Goal: Task Accomplishment & Management: Use online tool/utility

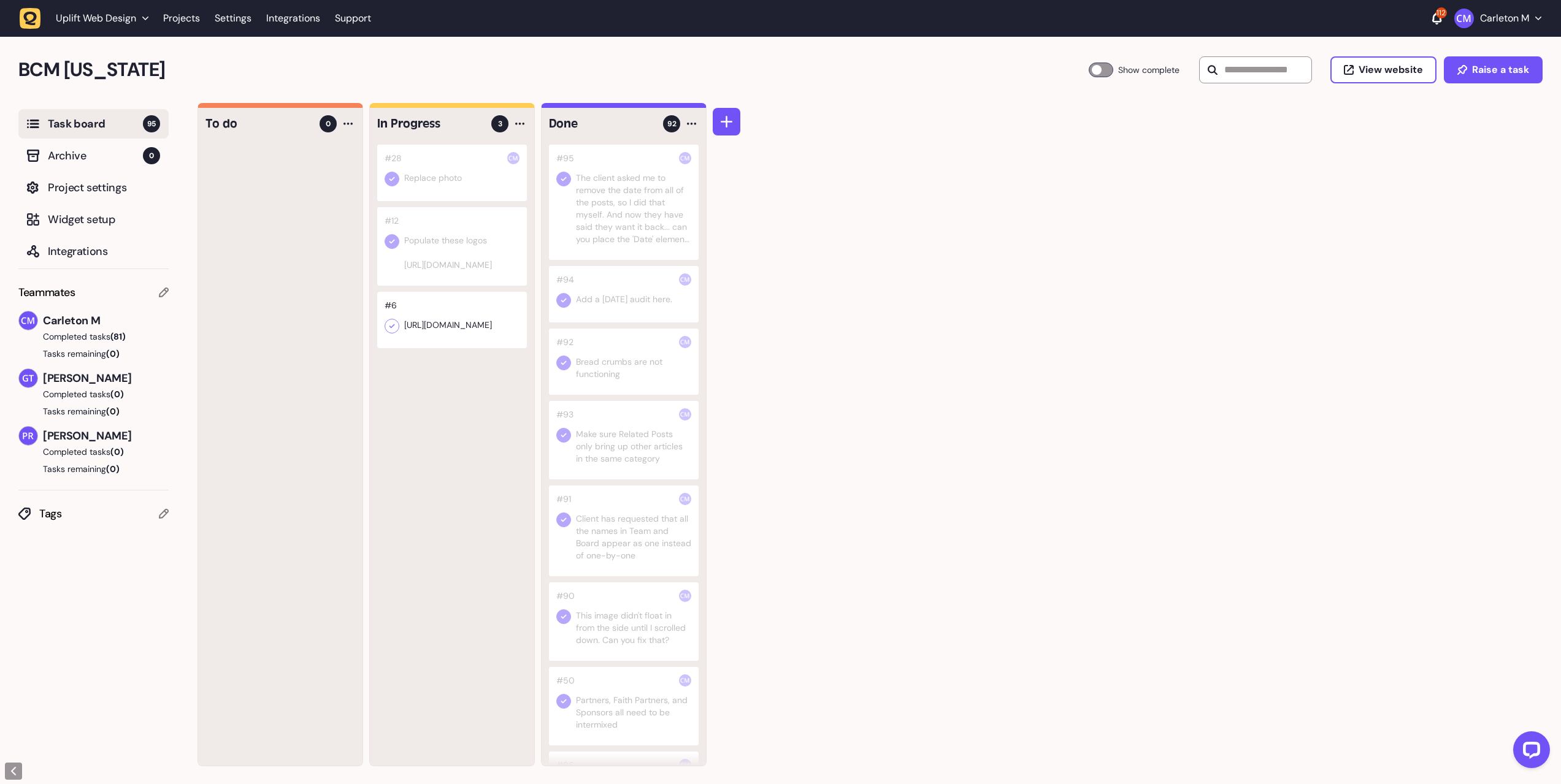
click at [1433, 23] on icon at bounding box center [1437, 18] width 9 height 12
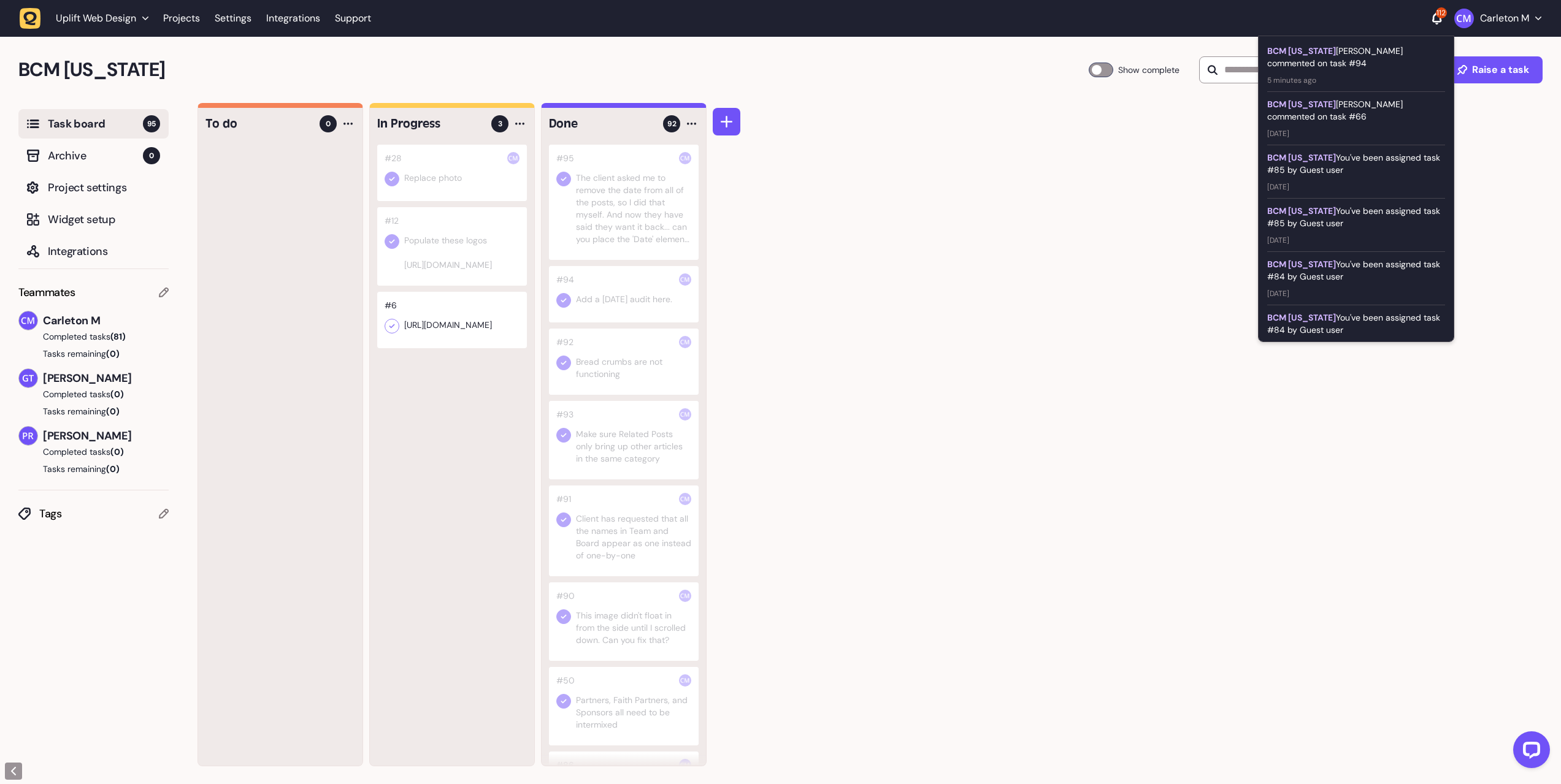
click at [1359, 71] on span "5 minutes ago" at bounding box center [1355, 77] width 178 height 16
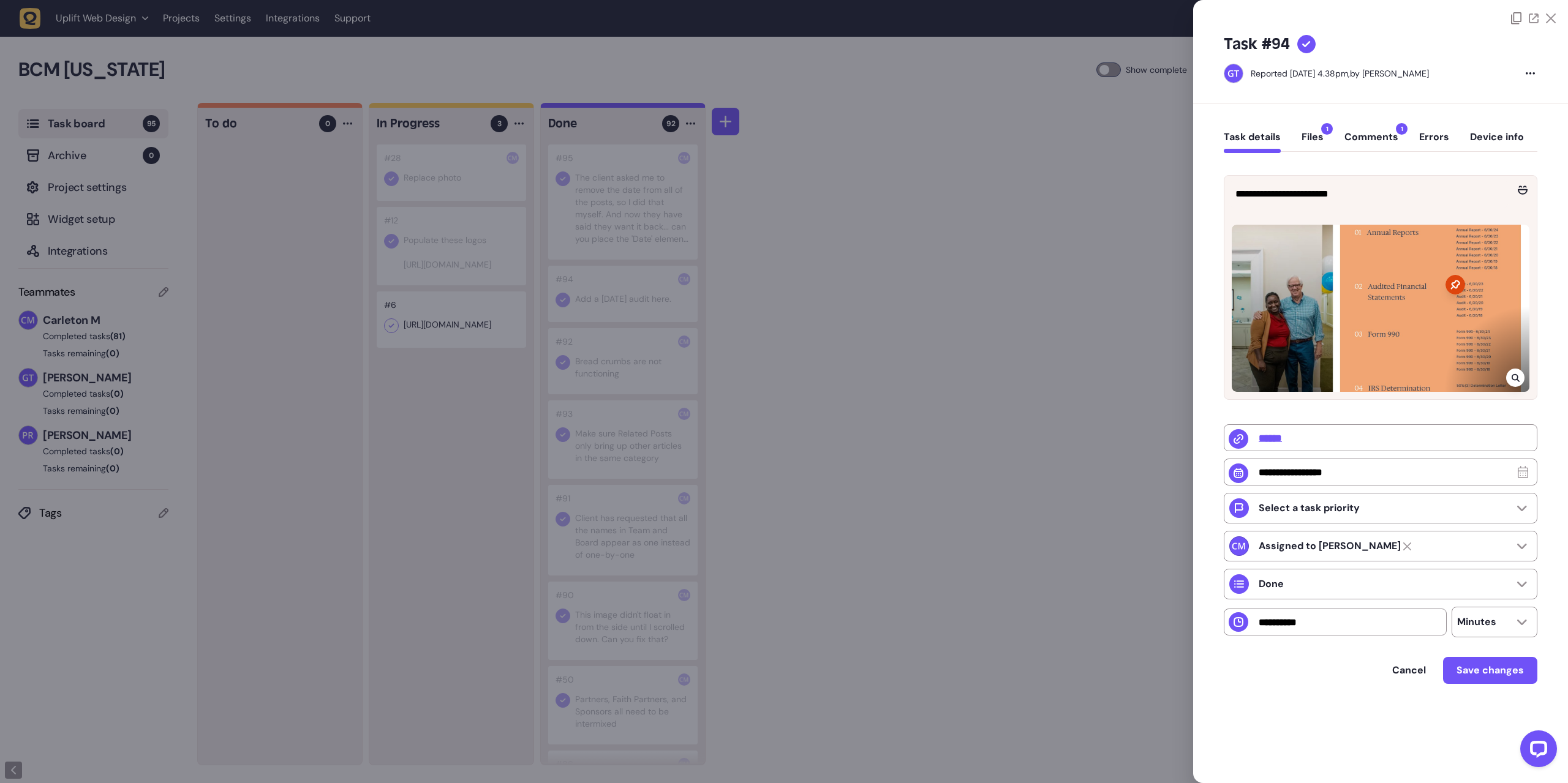
click at [1363, 140] on button "Comments 1" at bounding box center [1371, 143] width 53 height 23
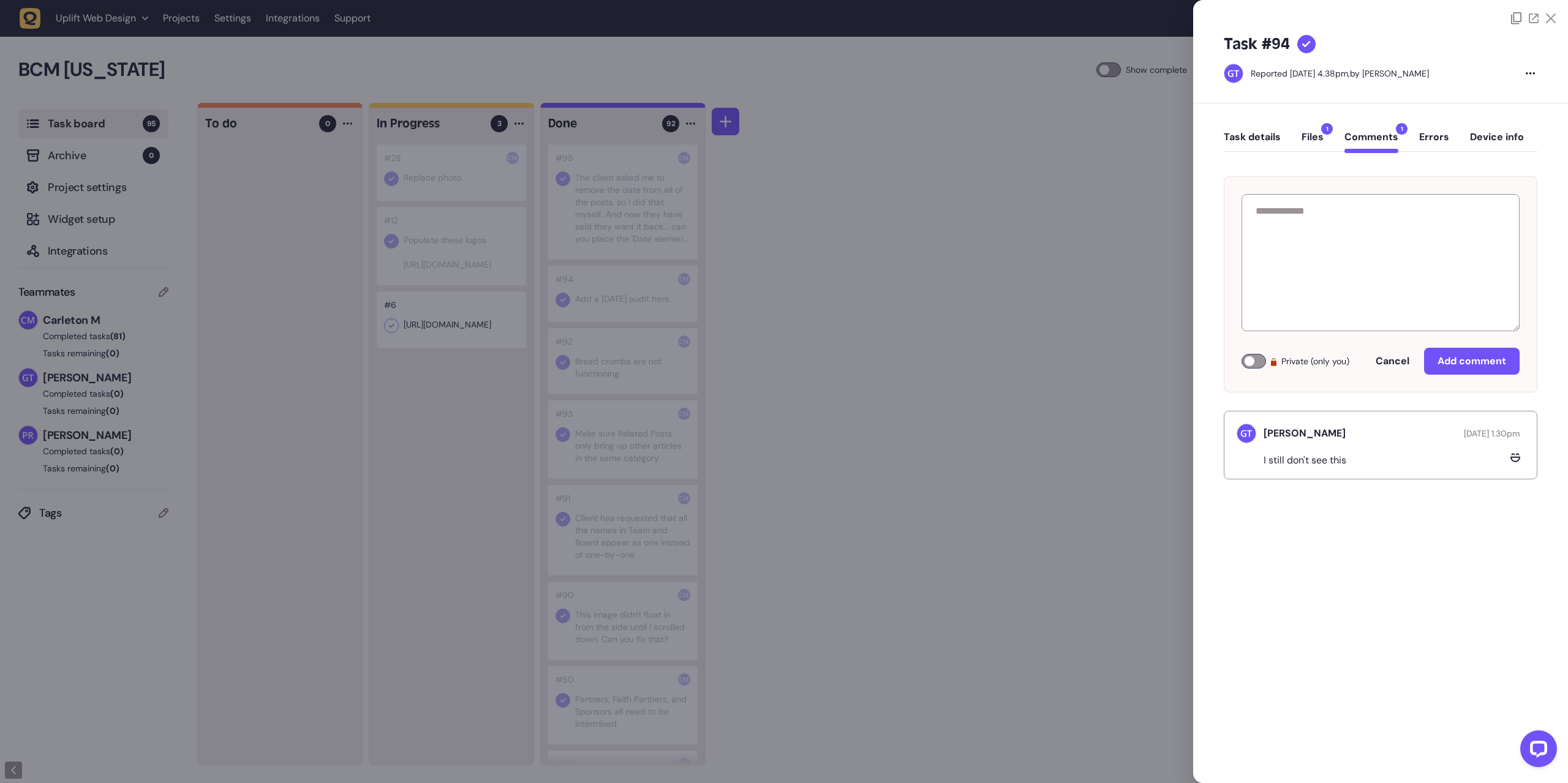
click at [1259, 142] on button "Task details" at bounding box center [1252, 143] width 57 height 23
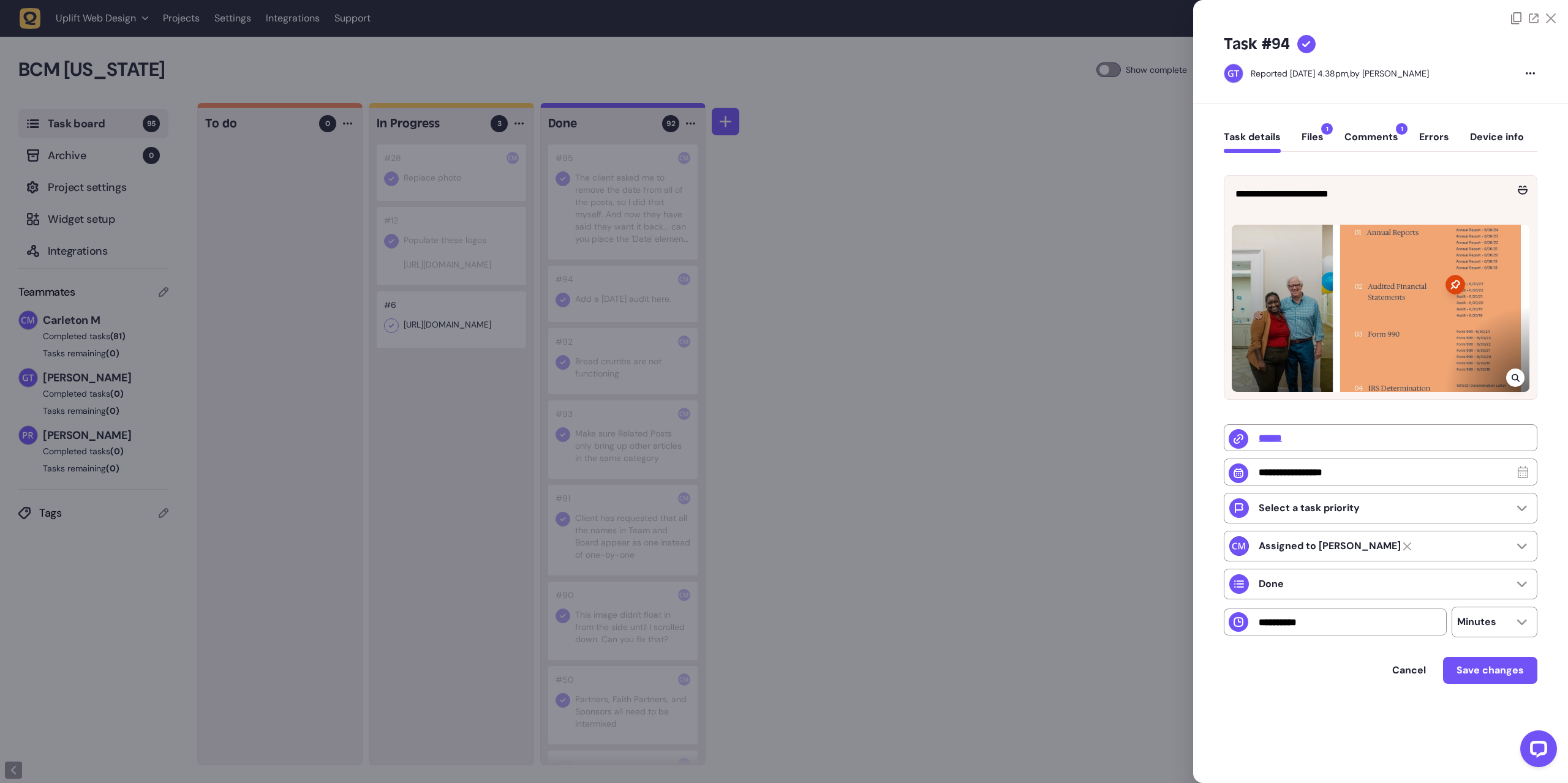
click at [1551, 22] on icon at bounding box center [1551, 18] width 9 height 9
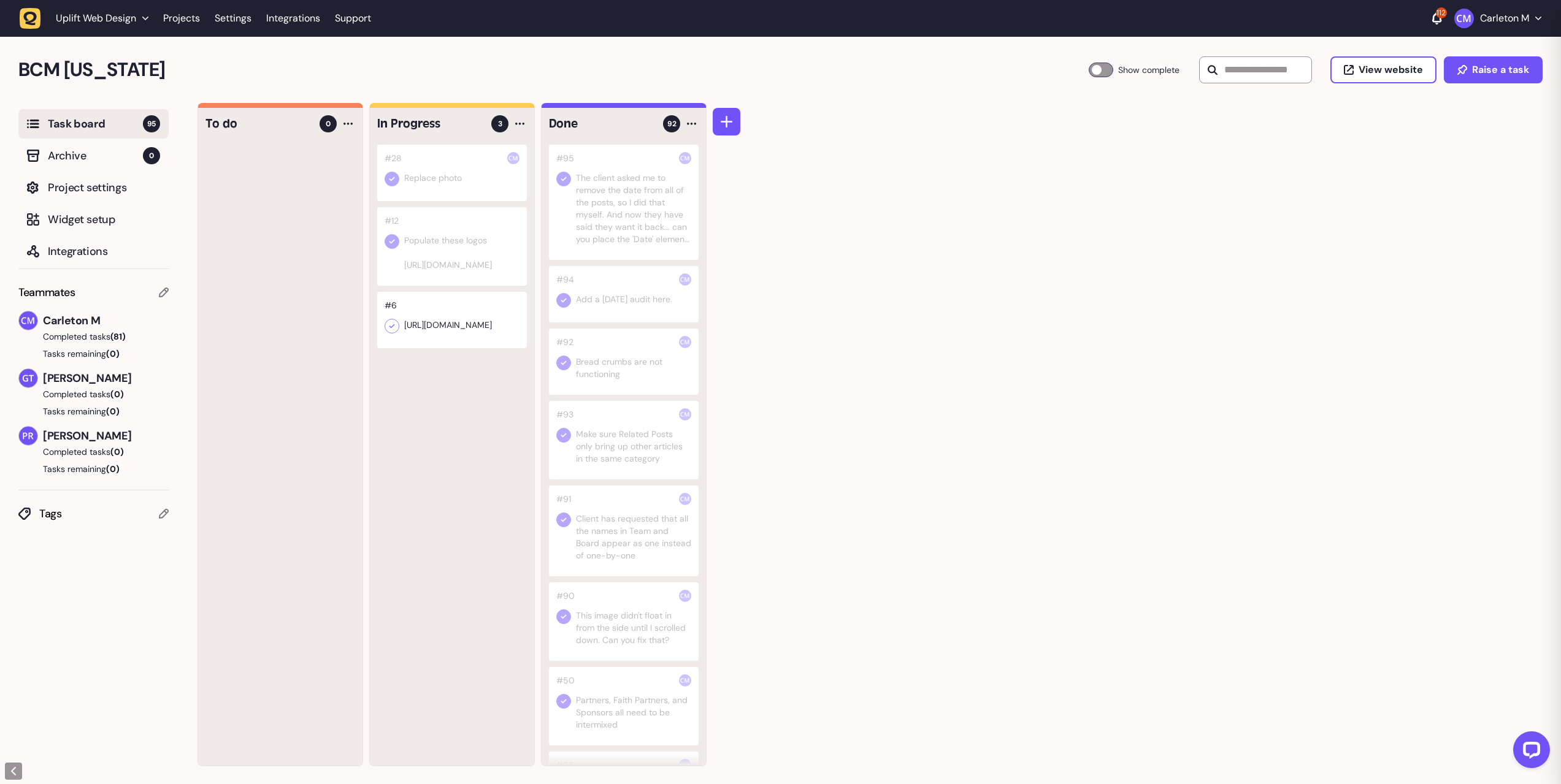
click at [952, 313] on div "To do 0 In Progress 3 #28 Replace photo #12 Populate these logos [URL][DOMAIN_N…" at bounding box center [879, 444] width 1364 height 682
click at [635, 211] on div at bounding box center [624, 202] width 149 height 115
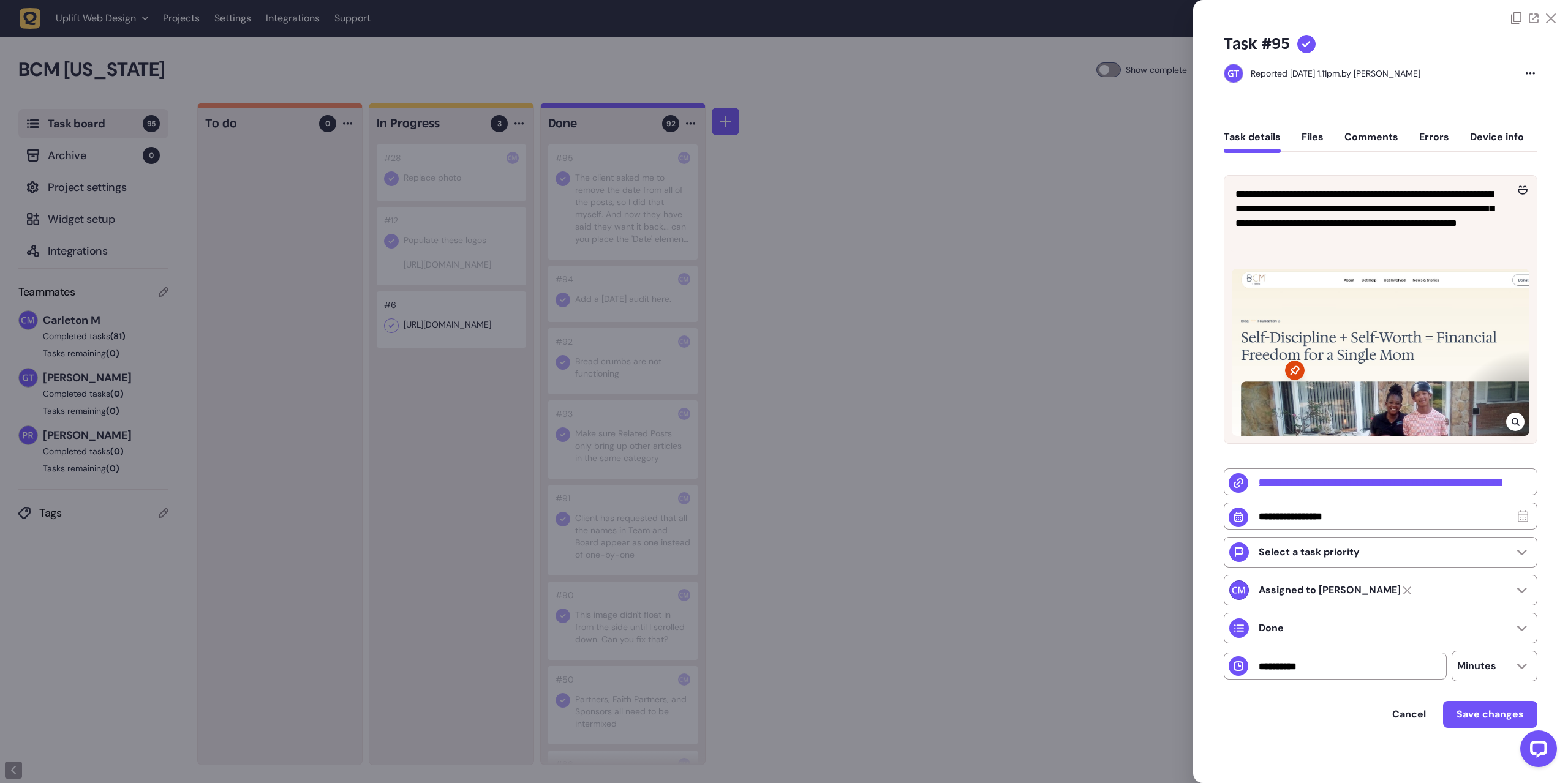
click at [1366, 139] on button "Comments" at bounding box center [1371, 143] width 53 height 23
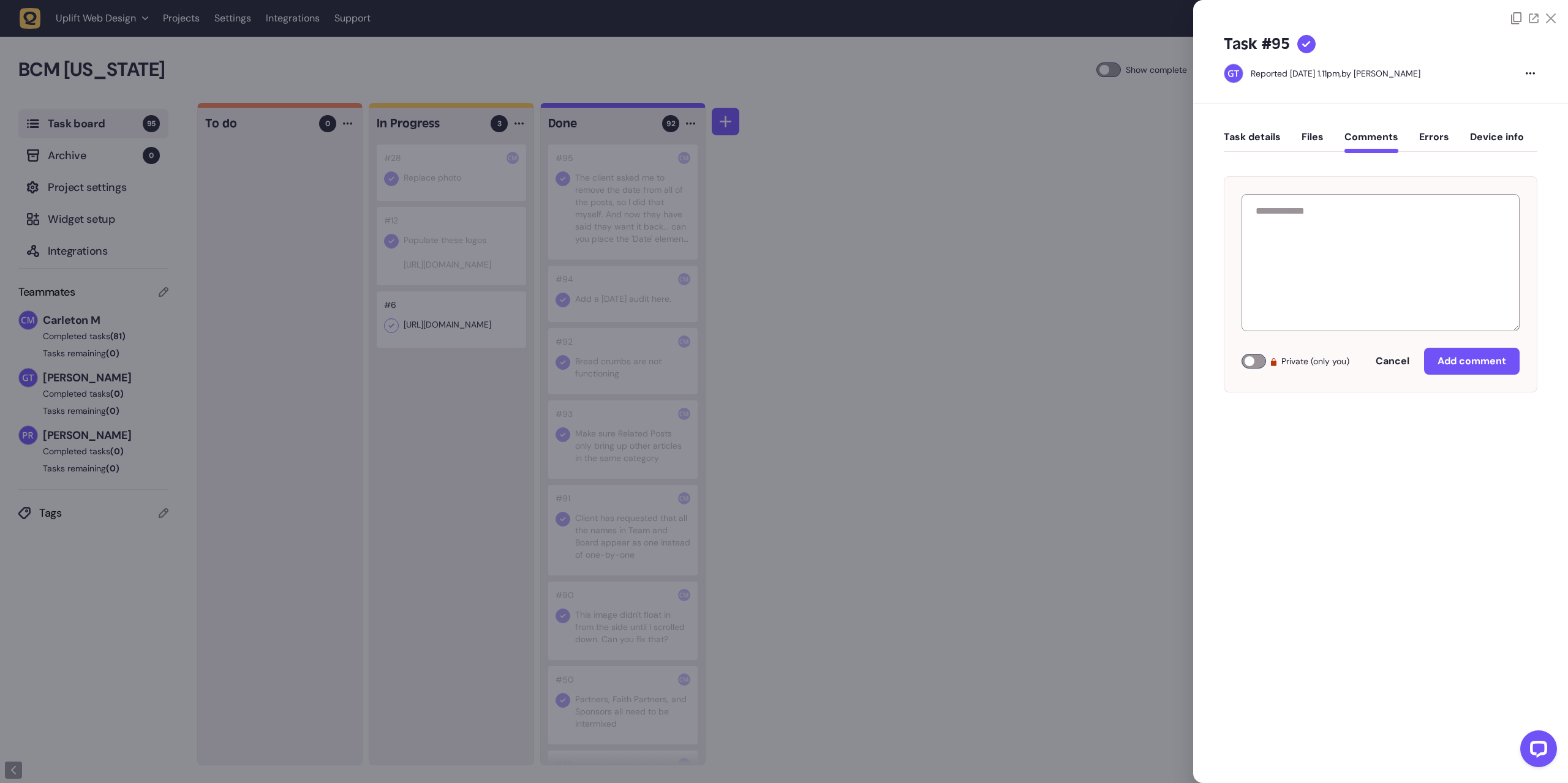
click at [1244, 135] on button "Task details" at bounding box center [1252, 143] width 57 height 23
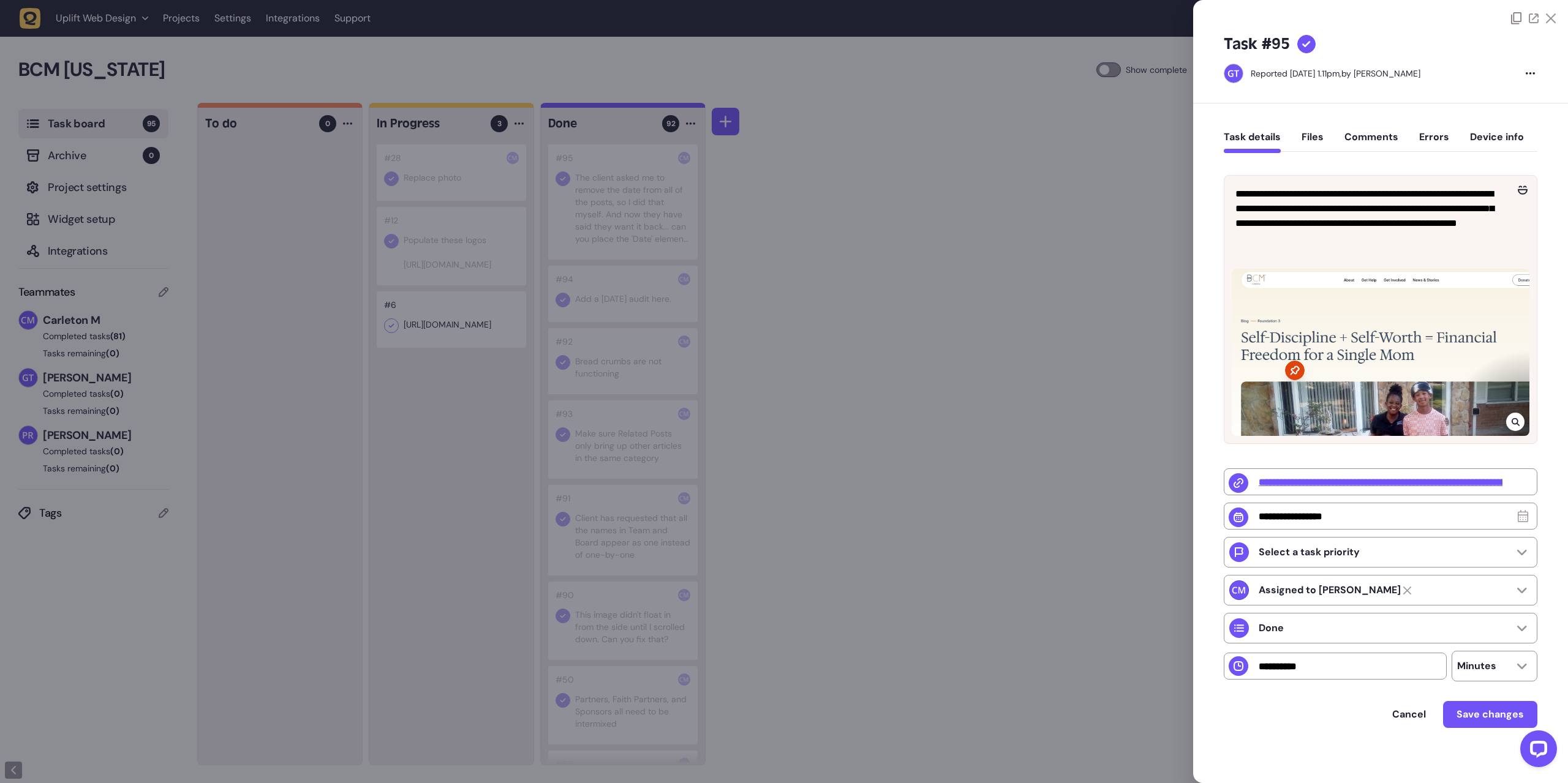
click at [1546, 23] on icon at bounding box center [1551, 18] width 9 height 9
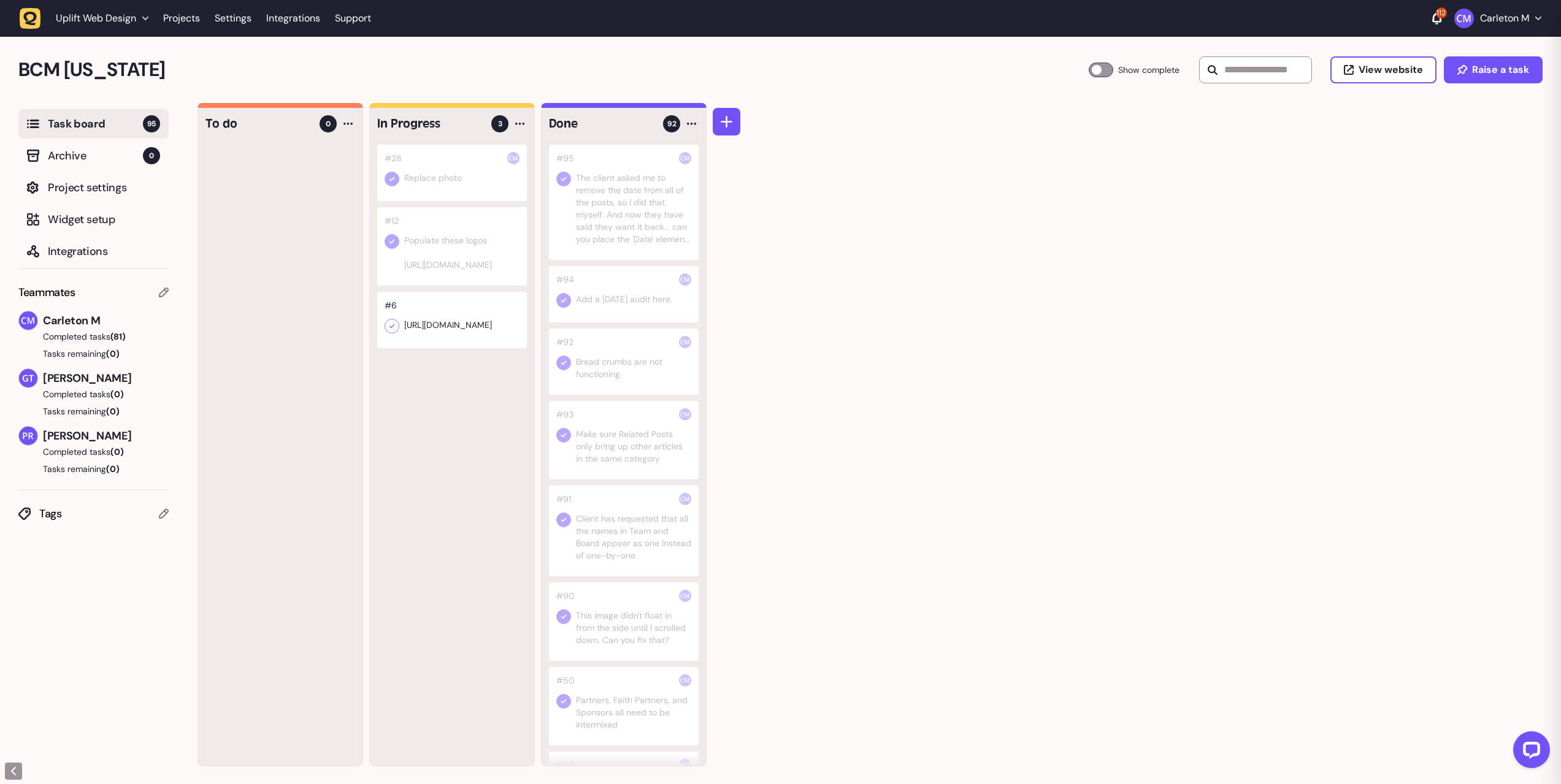
click at [1026, 301] on div "To do 0 In Progress 3 #28 Replace photo #12 Populate these logos [URL][DOMAIN_N…" at bounding box center [879, 444] width 1364 height 682
